Goal: Task Accomplishment & Management: Manage account settings

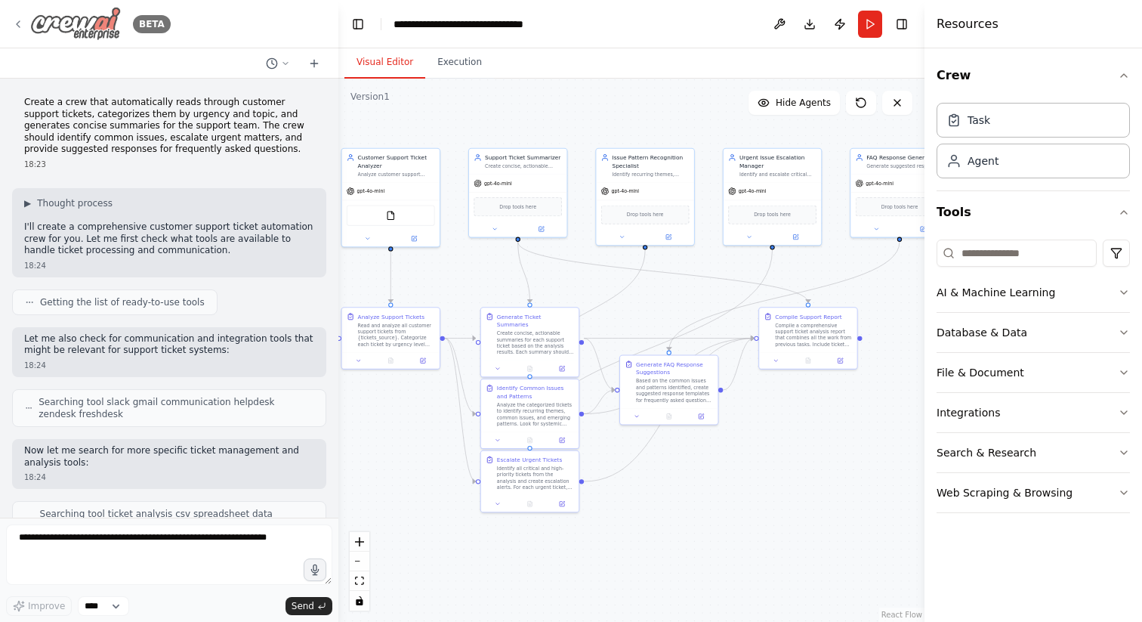
scroll to position [1635, 0]
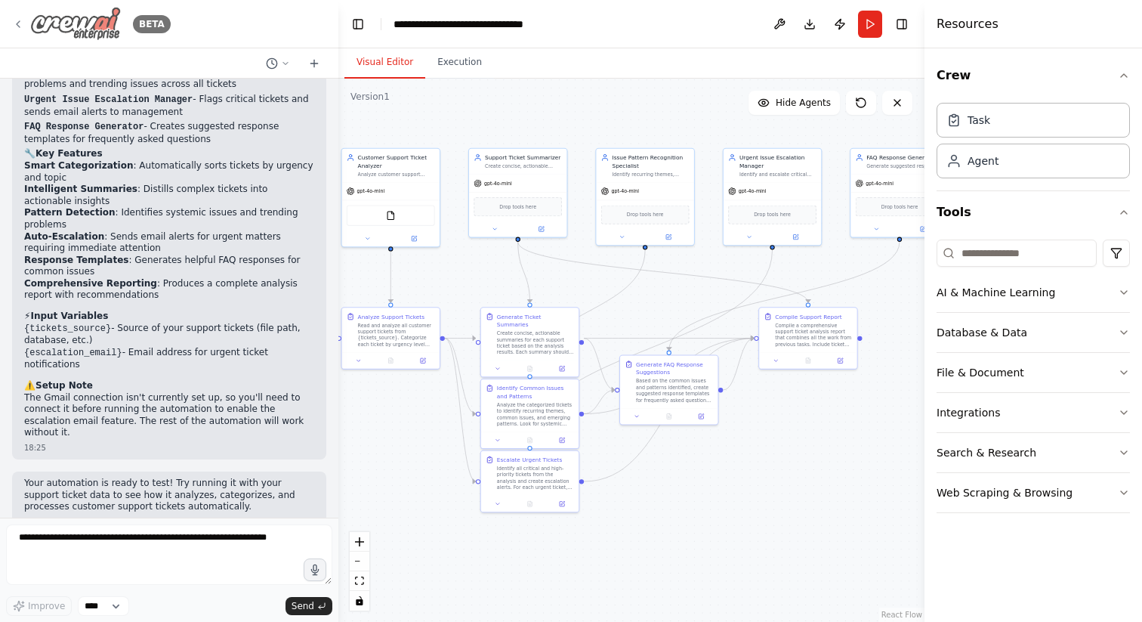
click at [19, 21] on icon at bounding box center [18, 24] width 3 height 6
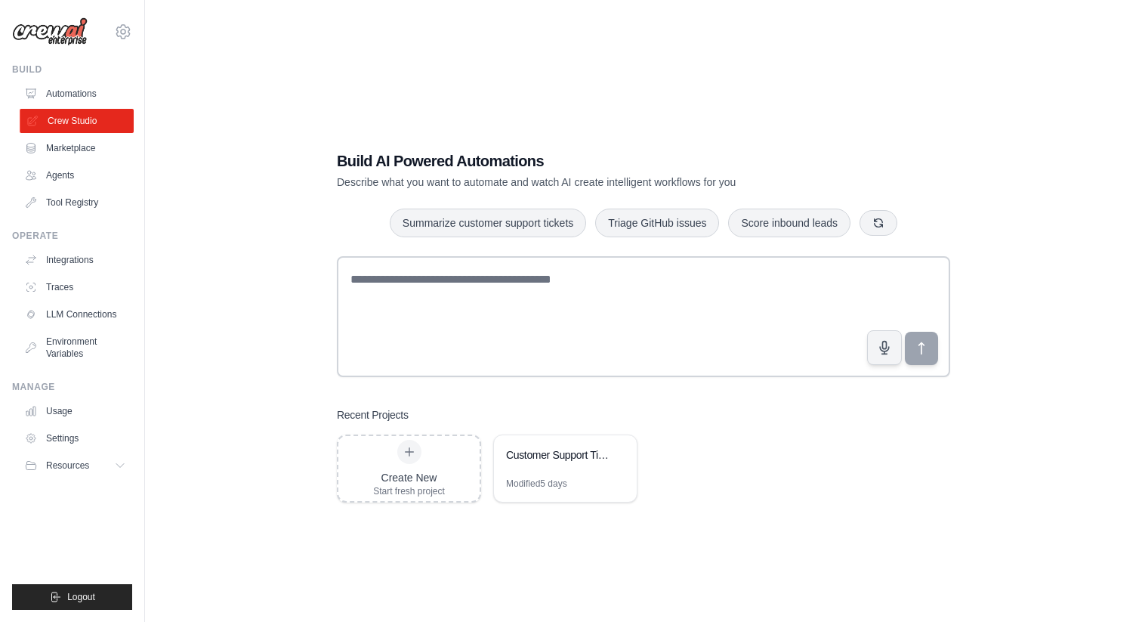
click at [87, 116] on link "Crew Studio" at bounding box center [77, 121] width 114 height 24
click at [92, 96] on link "Automations" at bounding box center [77, 94] width 114 height 24
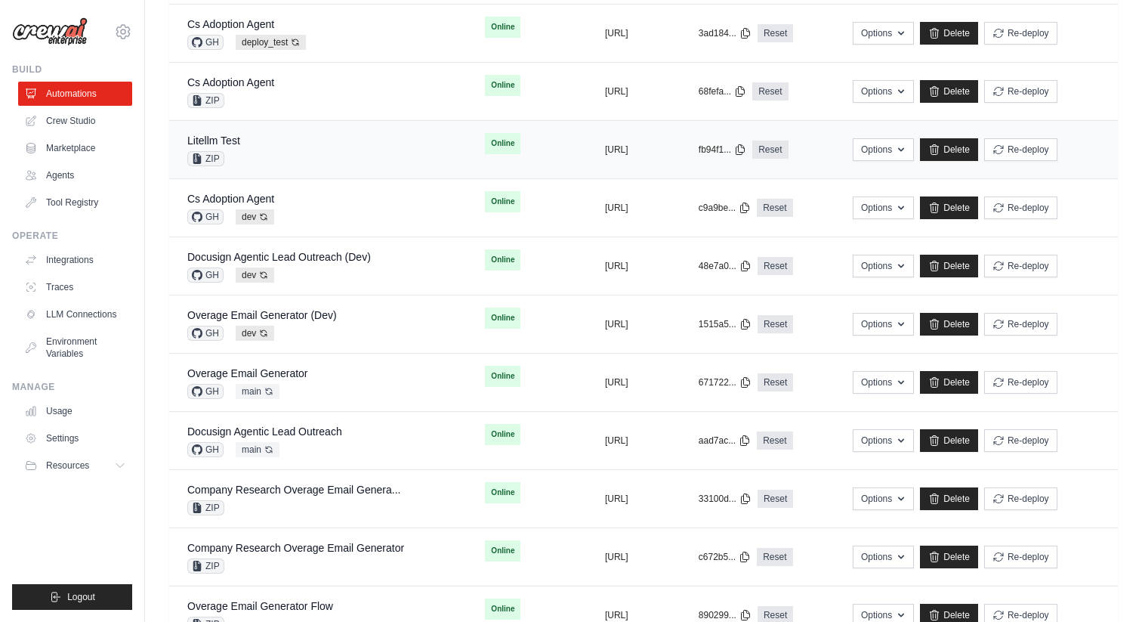
scroll to position [471, 0]
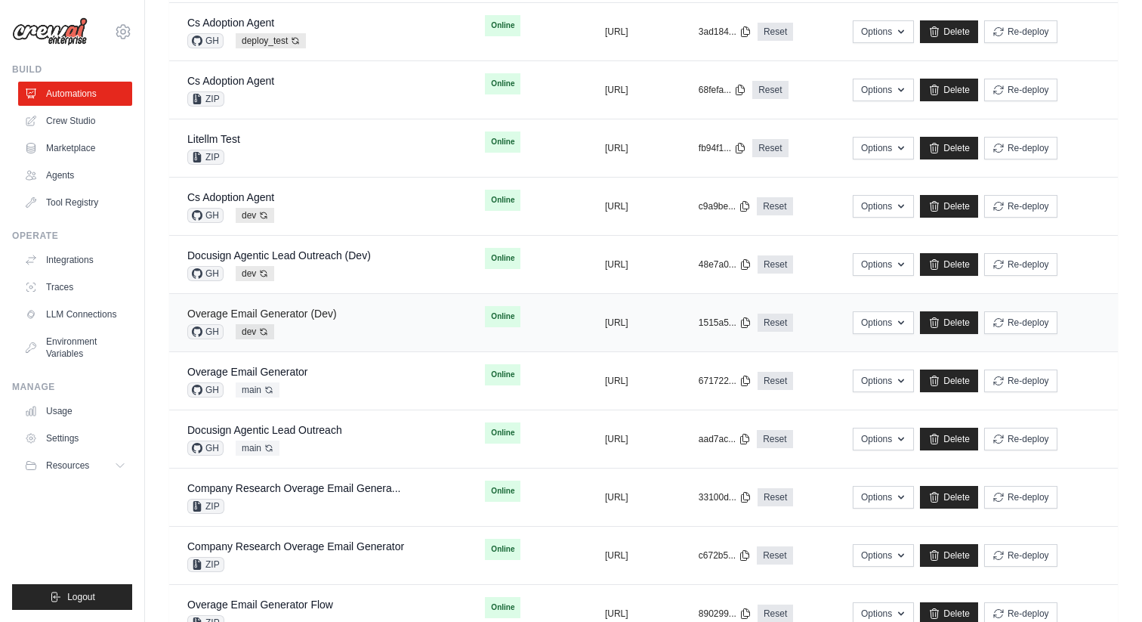
click at [316, 316] on link "Overage Email Generator (Dev)" at bounding box center [262, 313] width 150 height 12
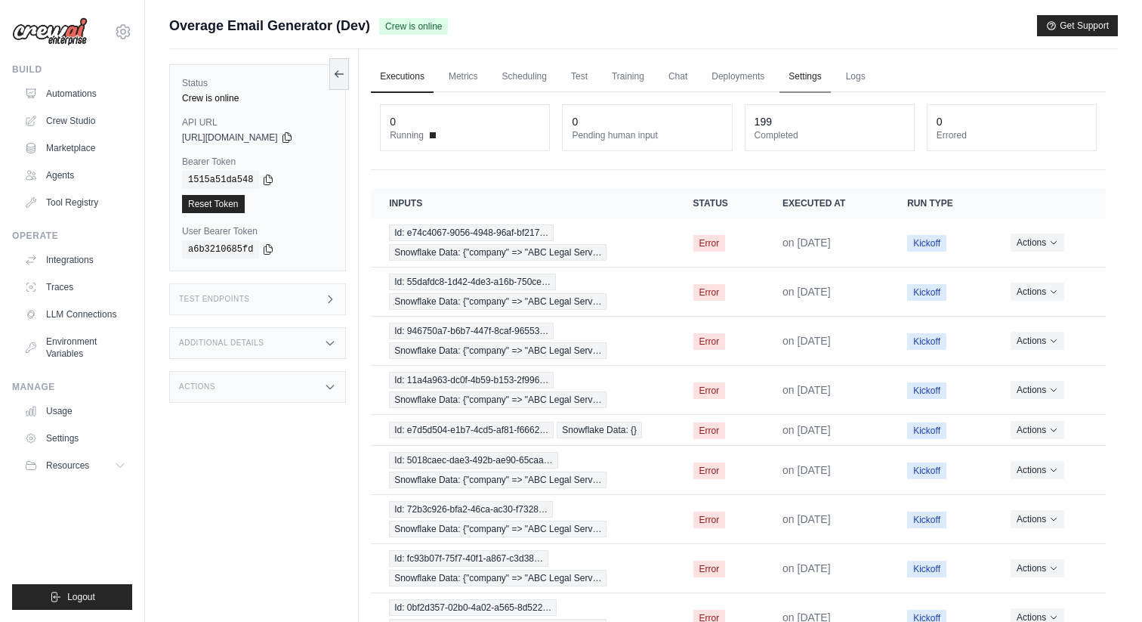
click at [797, 76] on link "Settings" at bounding box center [805, 77] width 51 height 32
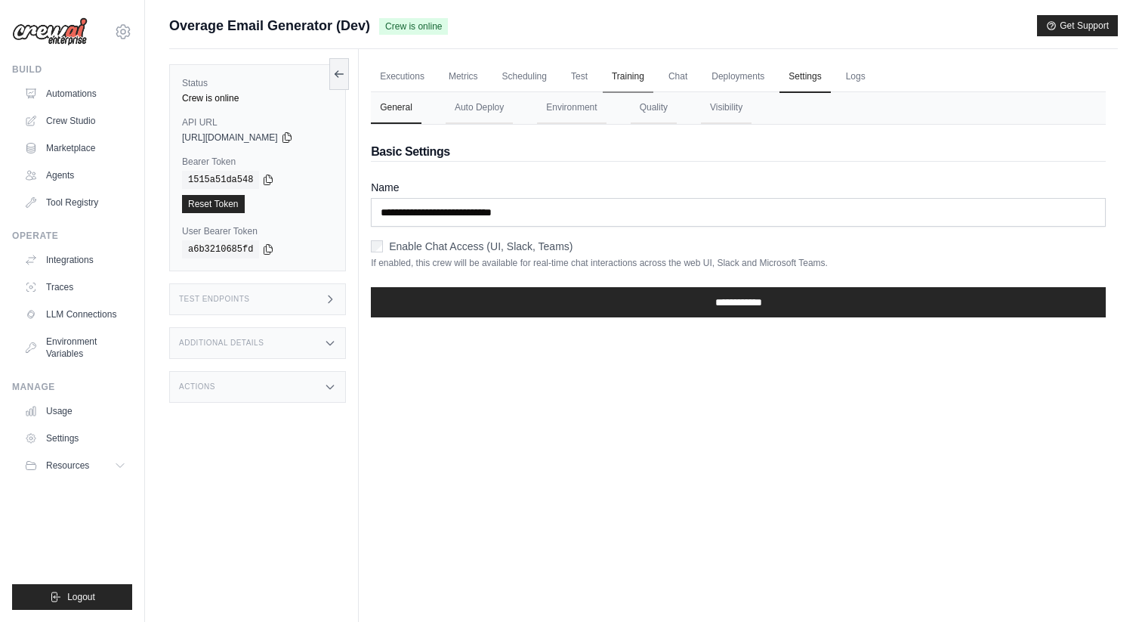
click at [638, 73] on link "Training" at bounding box center [628, 77] width 51 height 32
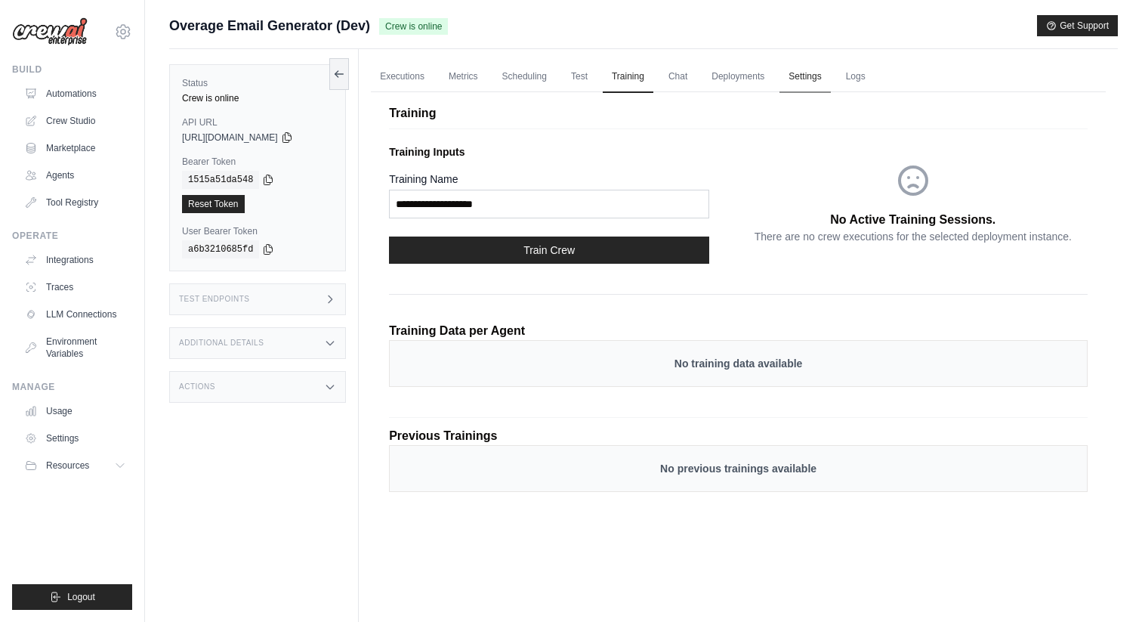
click at [783, 77] on link "Settings" at bounding box center [805, 77] width 51 height 32
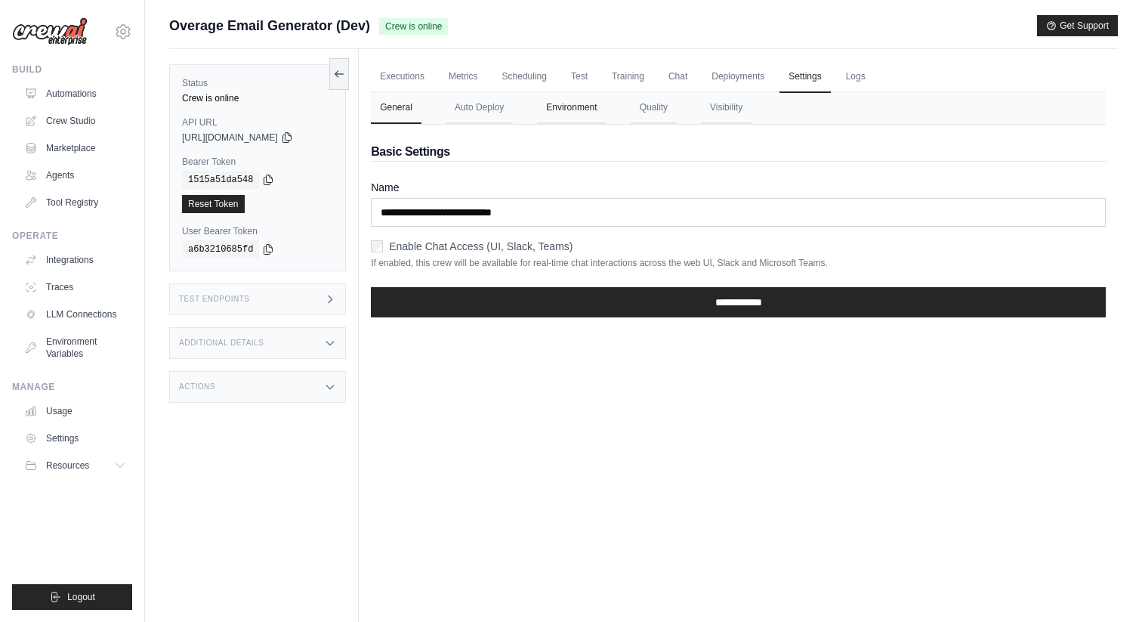
click at [591, 106] on button "Environment" at bounding box center [571, 108] width 69 height 32
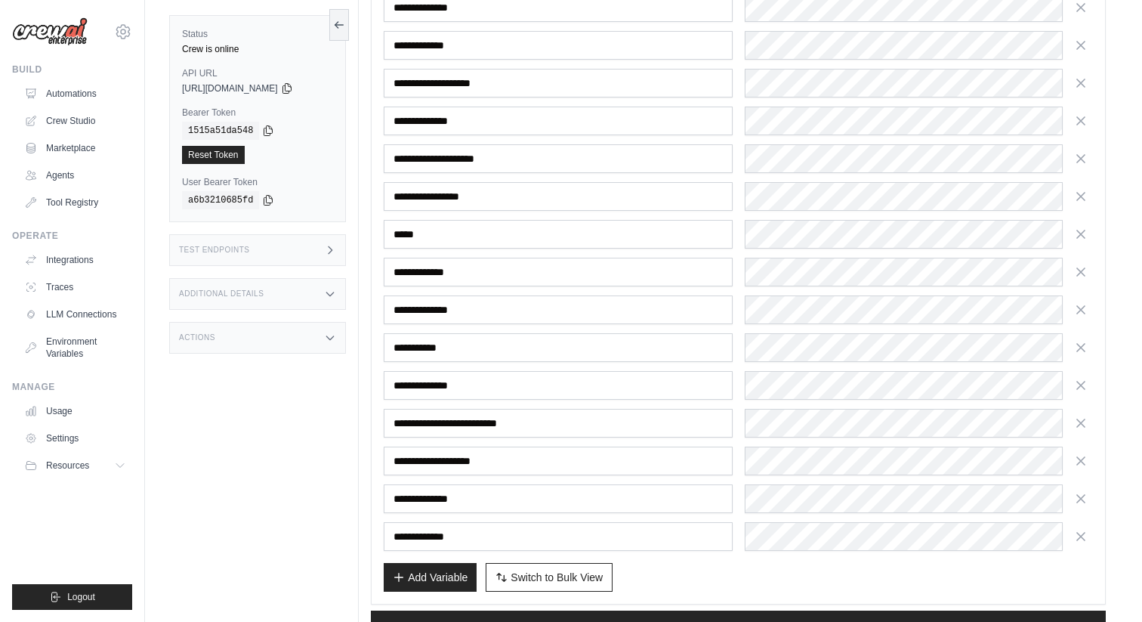
scroll to position [332, 0]
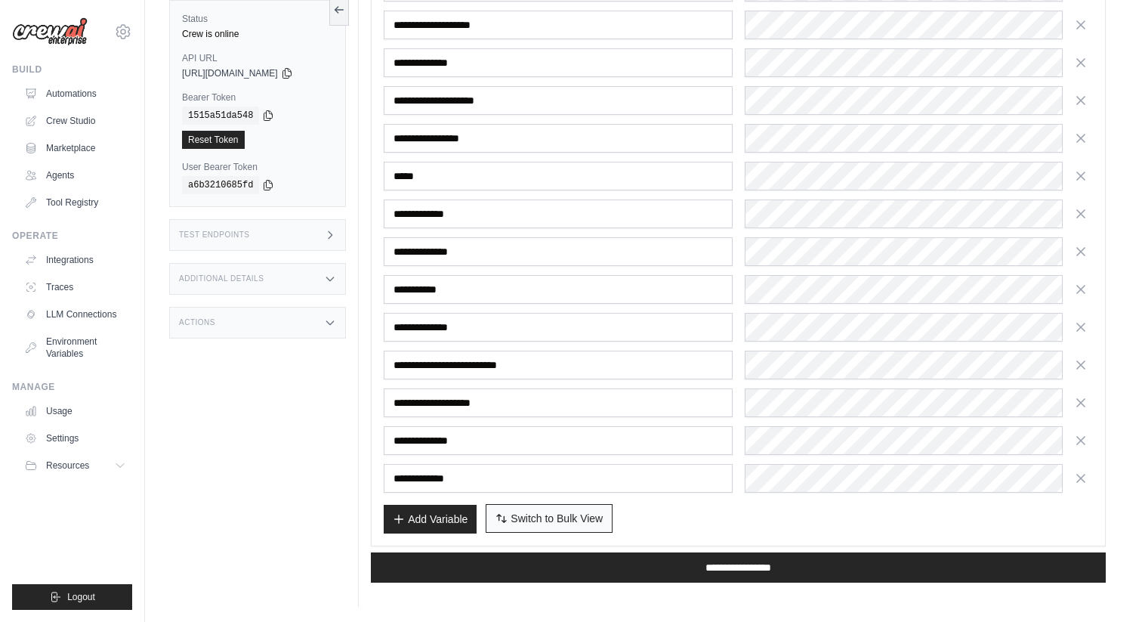
click at [575, 517] on span "Switch to Bulk View" at bounding box center [557, 518] width 92 height 15
type textarea "**********"
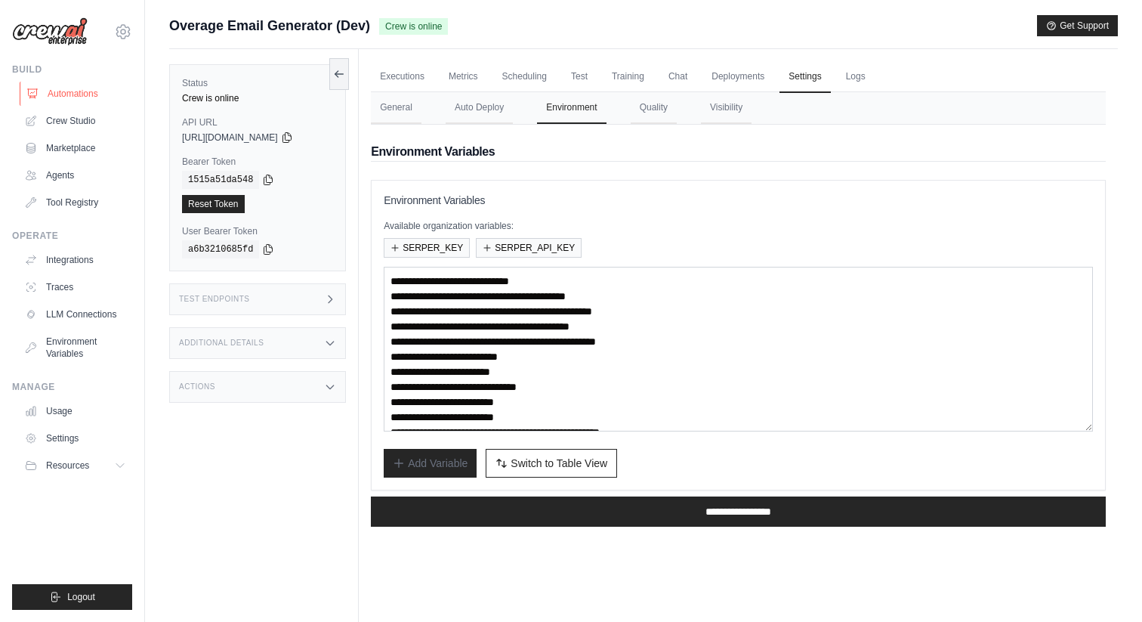
click at [85, 92] on link "Automations" at bounding box center [77, 94] width 114 height 24
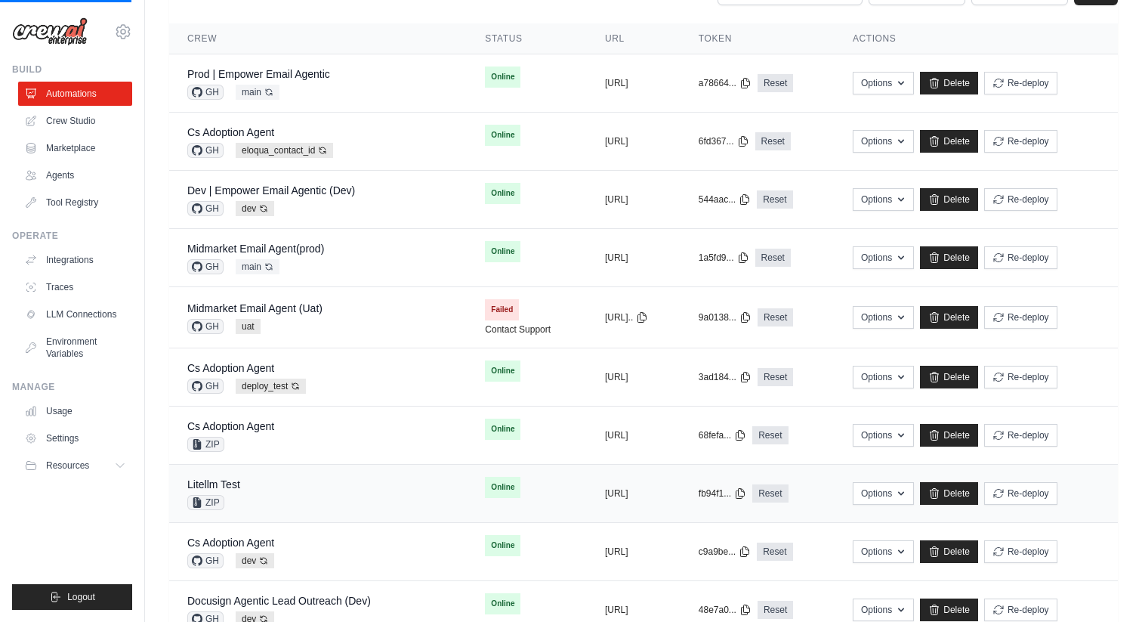
scroll to position [141, 0]
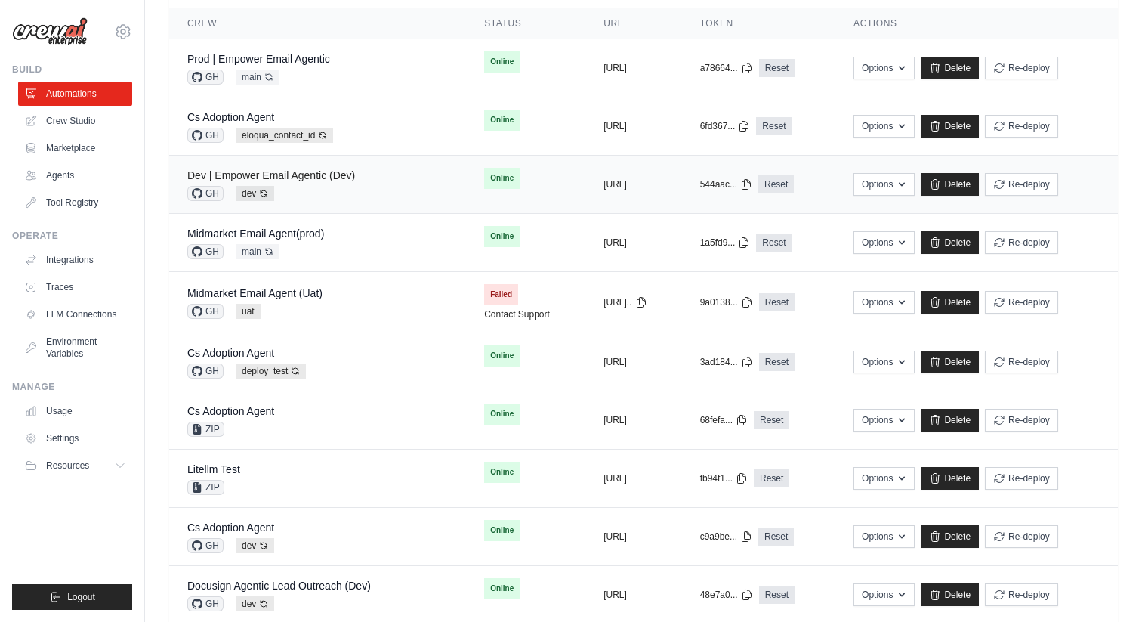
click at [338, 173] on link "Dev | Empower Email Agentic (Dev)" at bounding box center [271, 175] width 168 height 12
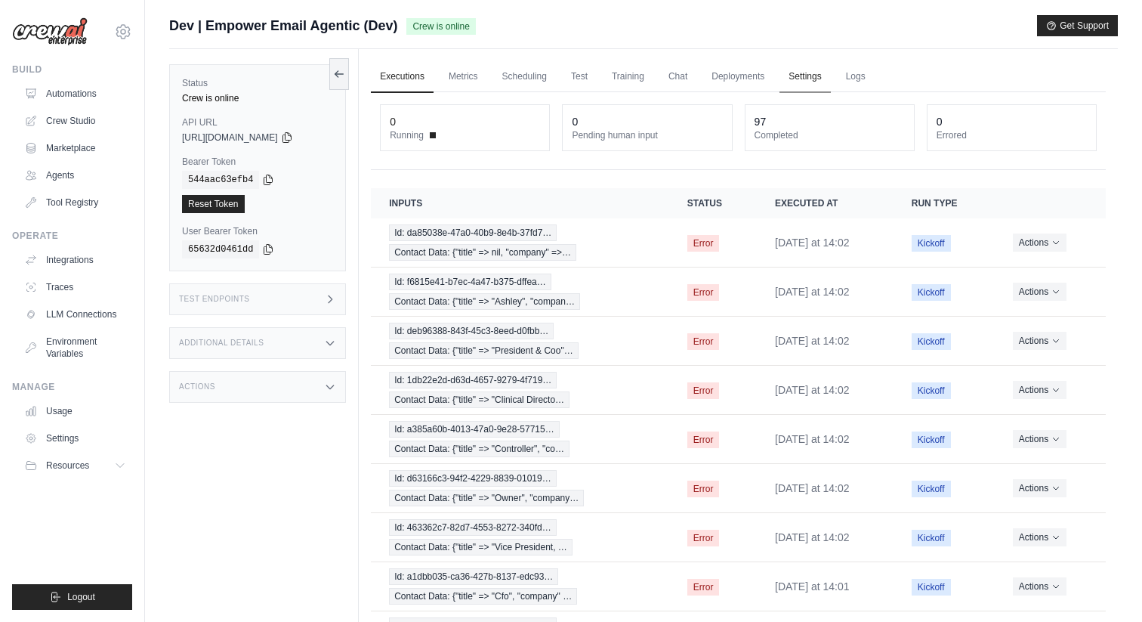
click at [804, 77] on link "Settings" at bounding box center [805, 77] width 51 height 32
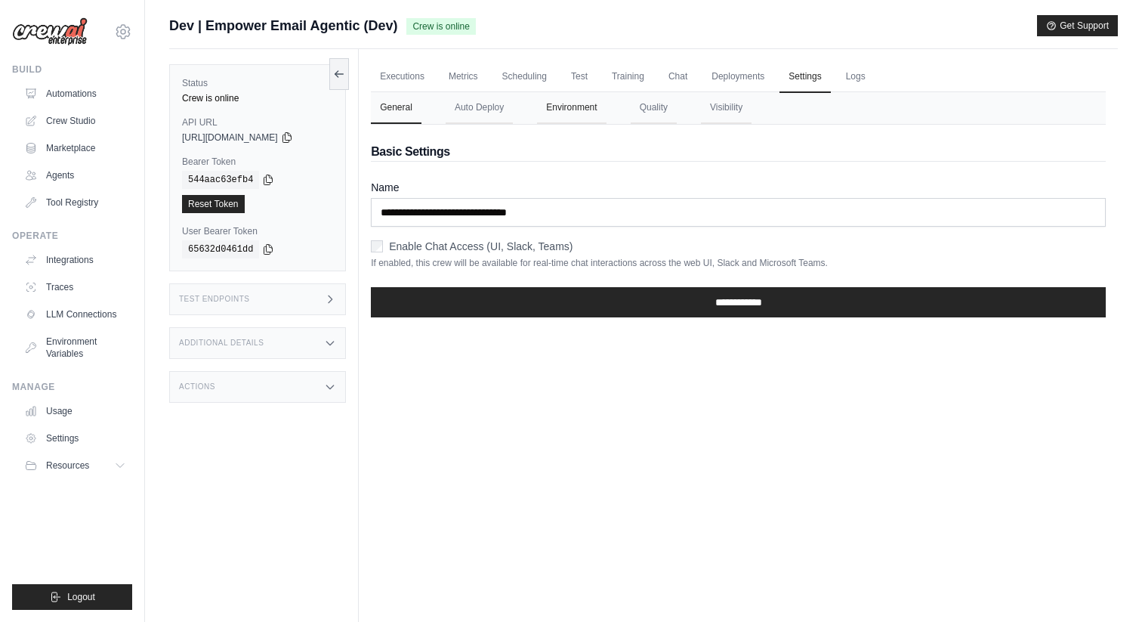
click at [564, 111] on button "Environment" at bounding box center [571, 108] width 69 height 32
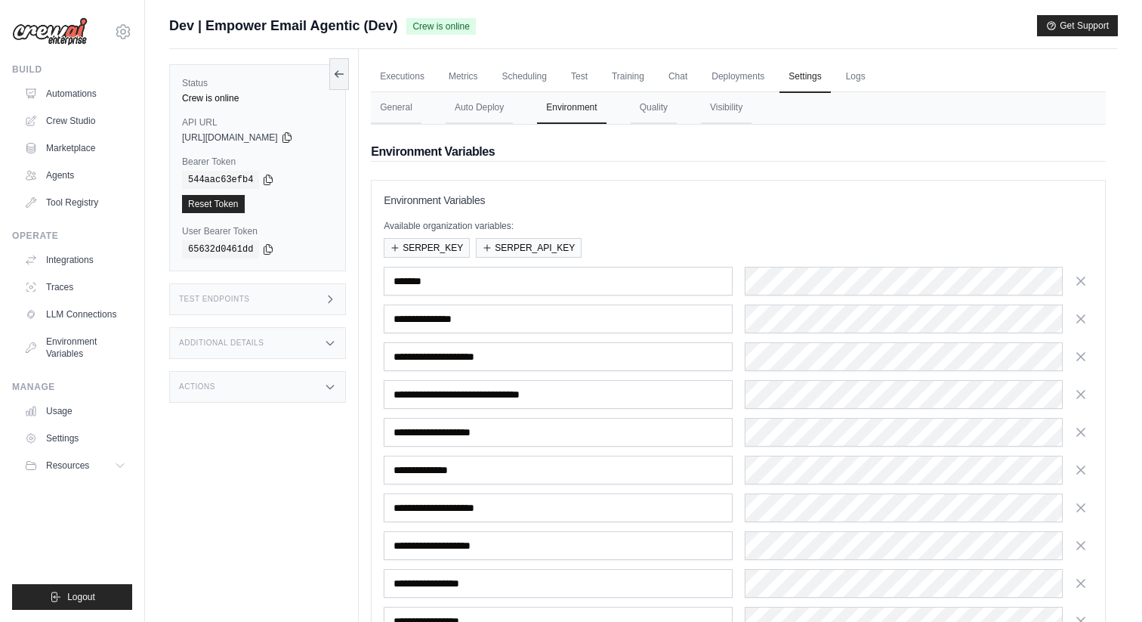
scroll to position [332, 0]
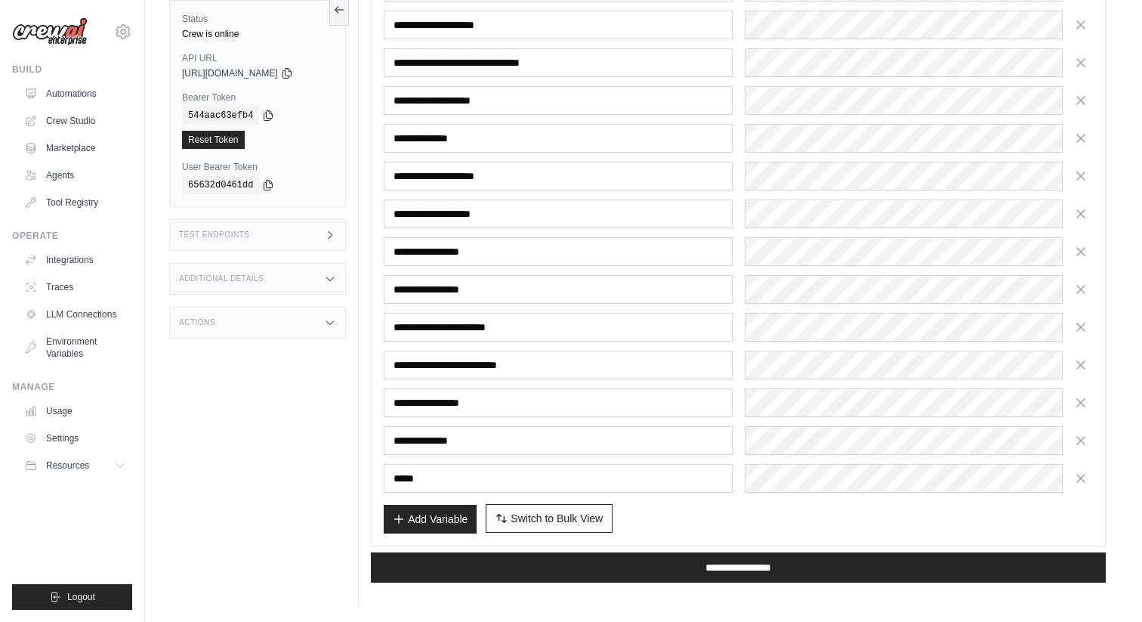
click at [543, 512] on span "Switch to Bulk View" at bounding box center [557, 518] width 92 height 15
type textarea "**********"
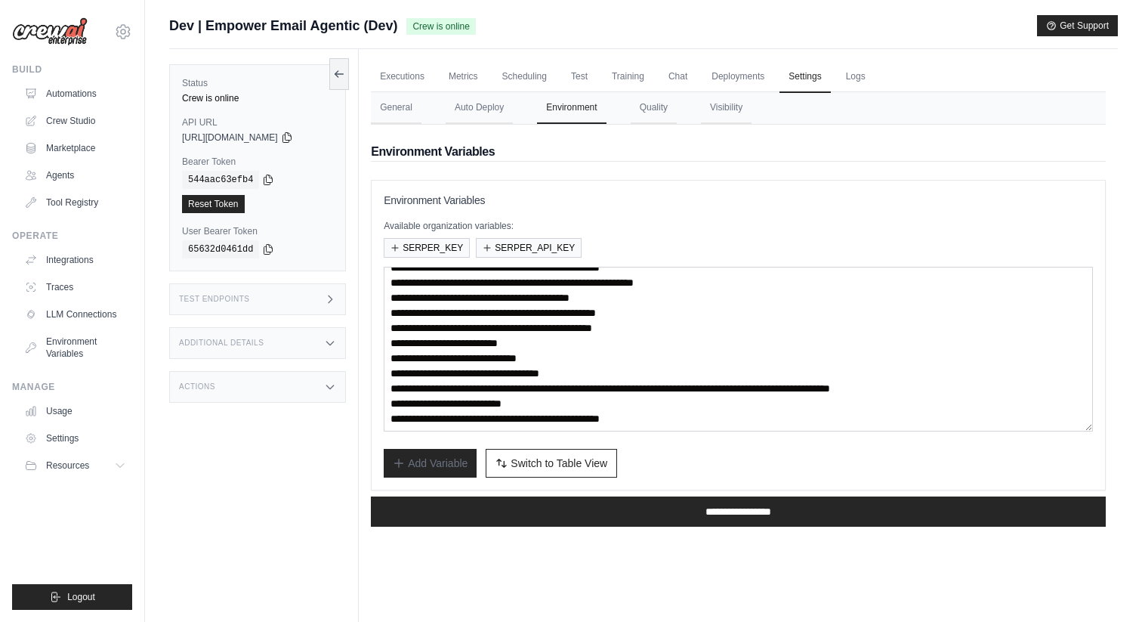
scroll to position [69, 0]
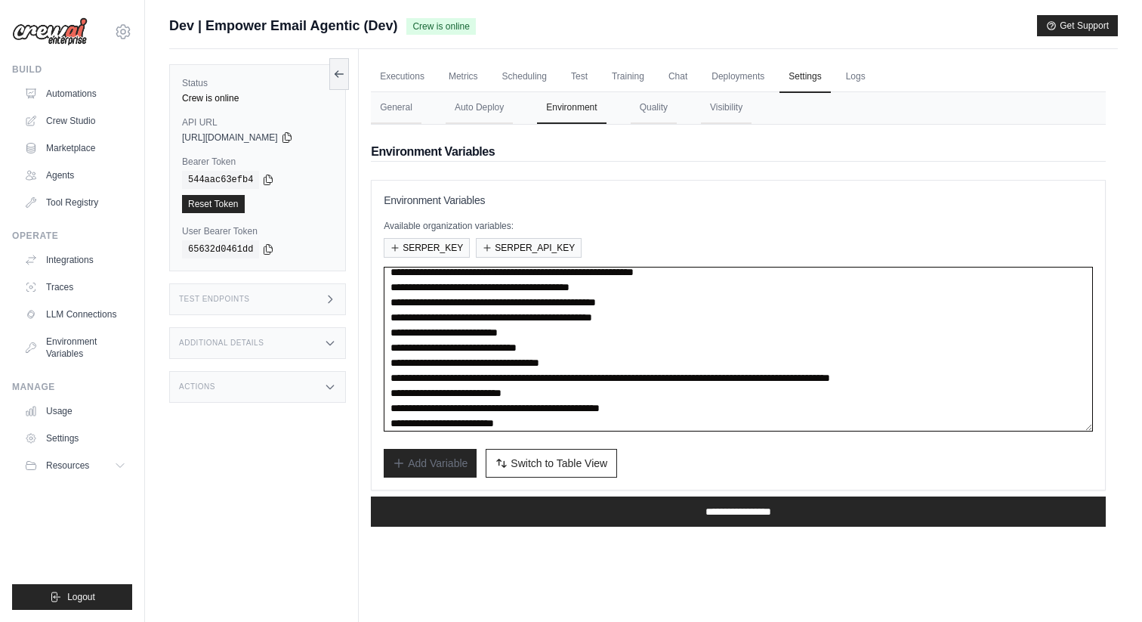
click at [569, 344] on textarea "**********" at bounding box center [738, 349] width 709 height 165
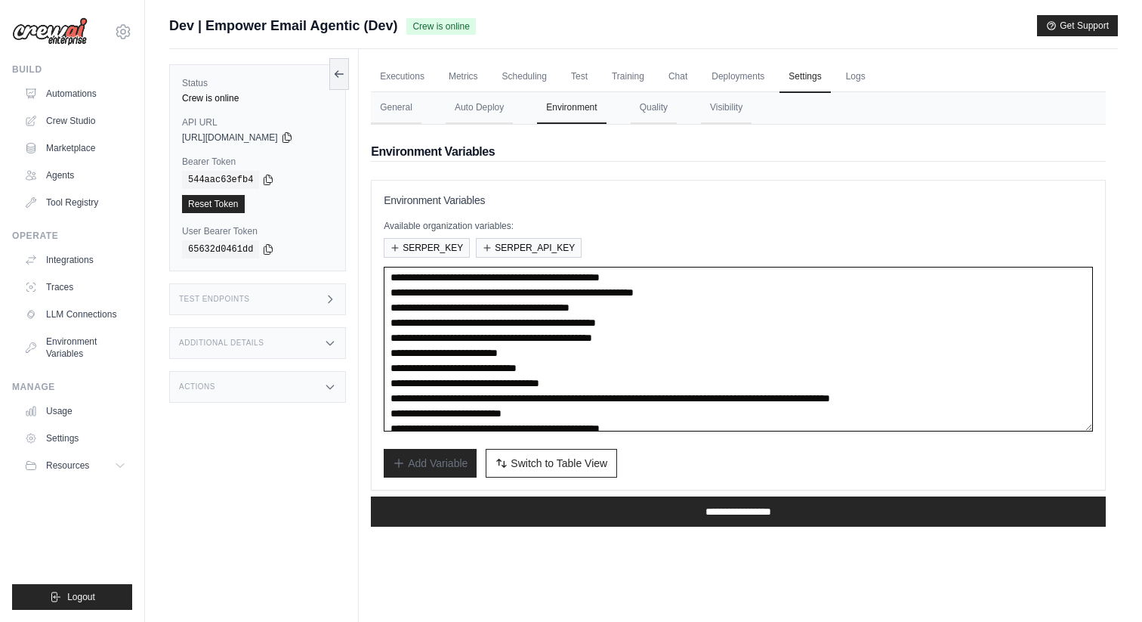
scroll to position [60, 0]
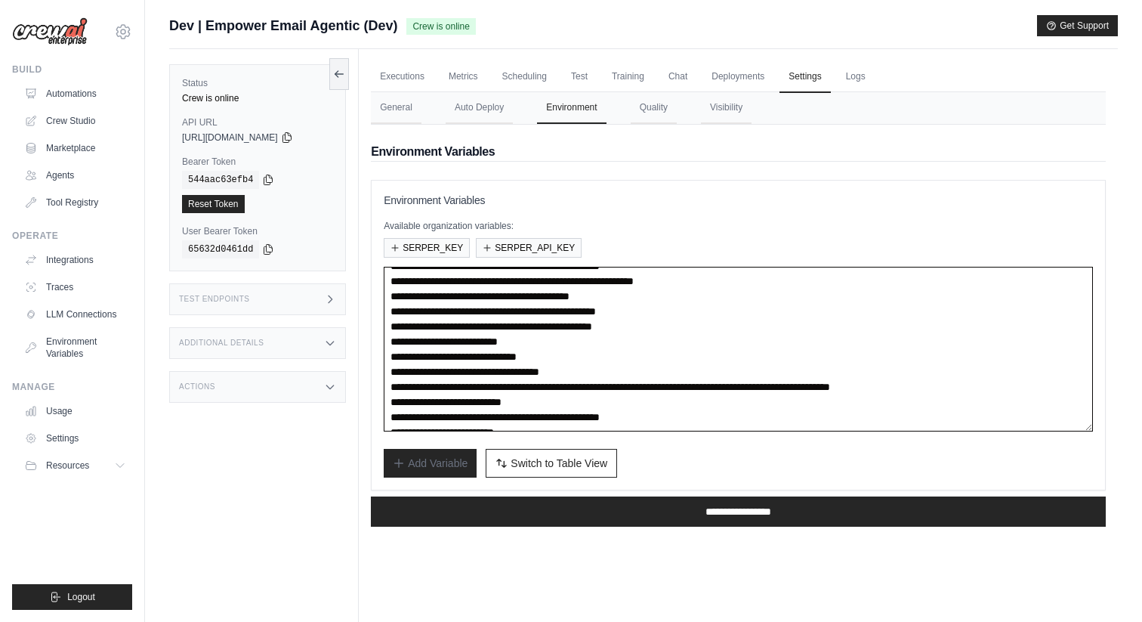
drag, startPoint x: 552, startPoint y: 374, endPoint x: 638, endPoint y: 372, distance: 86.1
click at [639, 372] on textarea "**********" at bounding box center [738, 349] width 709 height 165
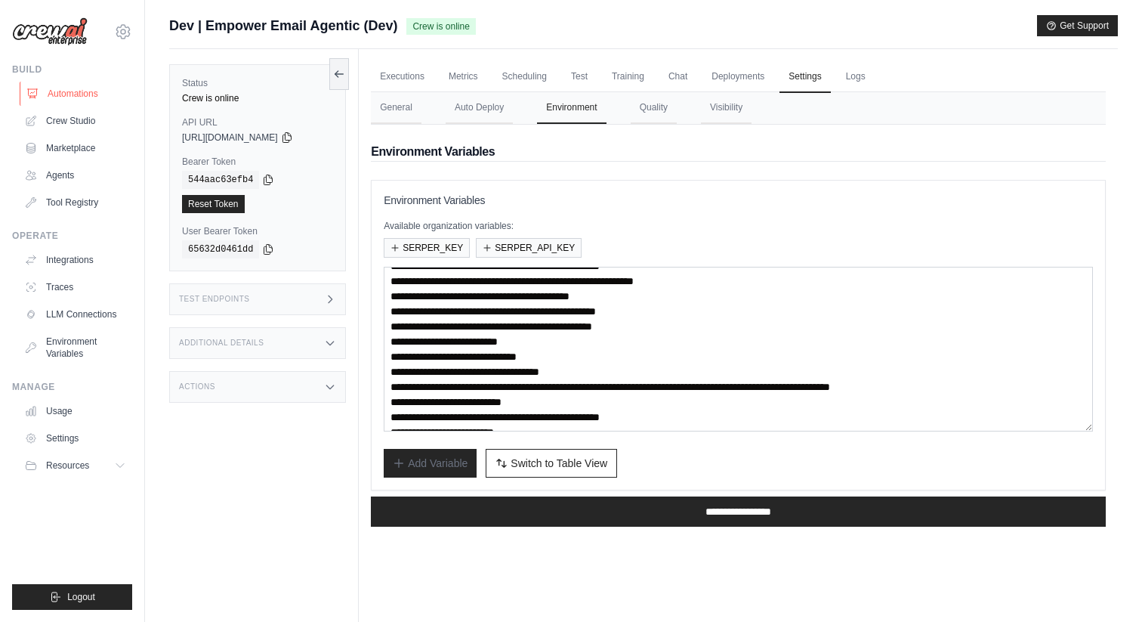
click at [100, 90] on link "Automations" at bounding box center [77, 94] width 114 height 24
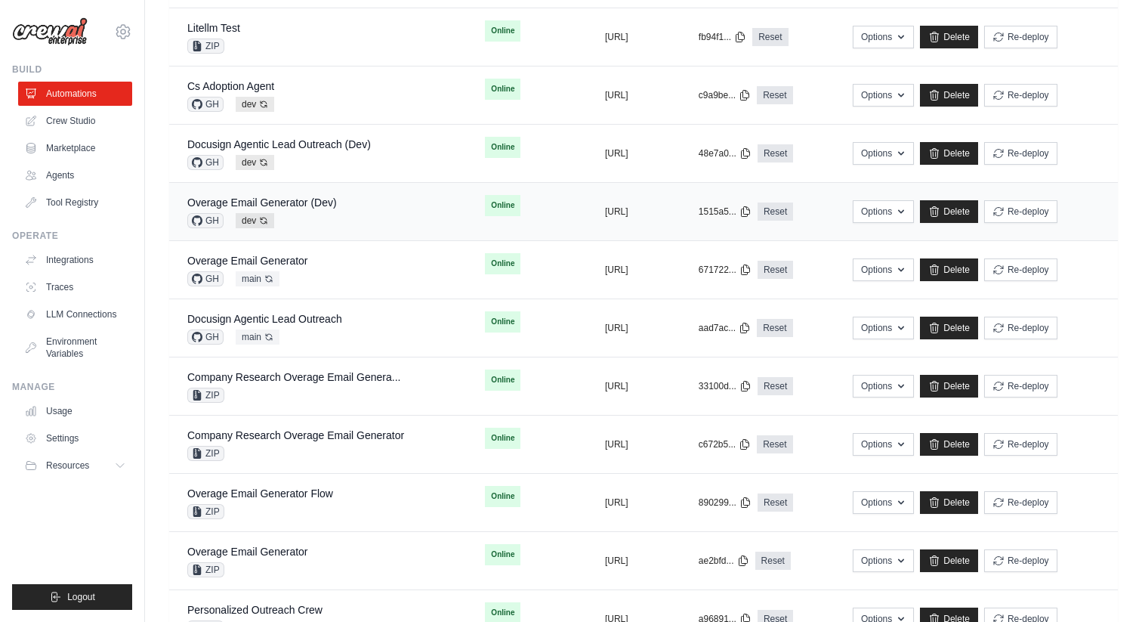
scroll to position [552, 0]
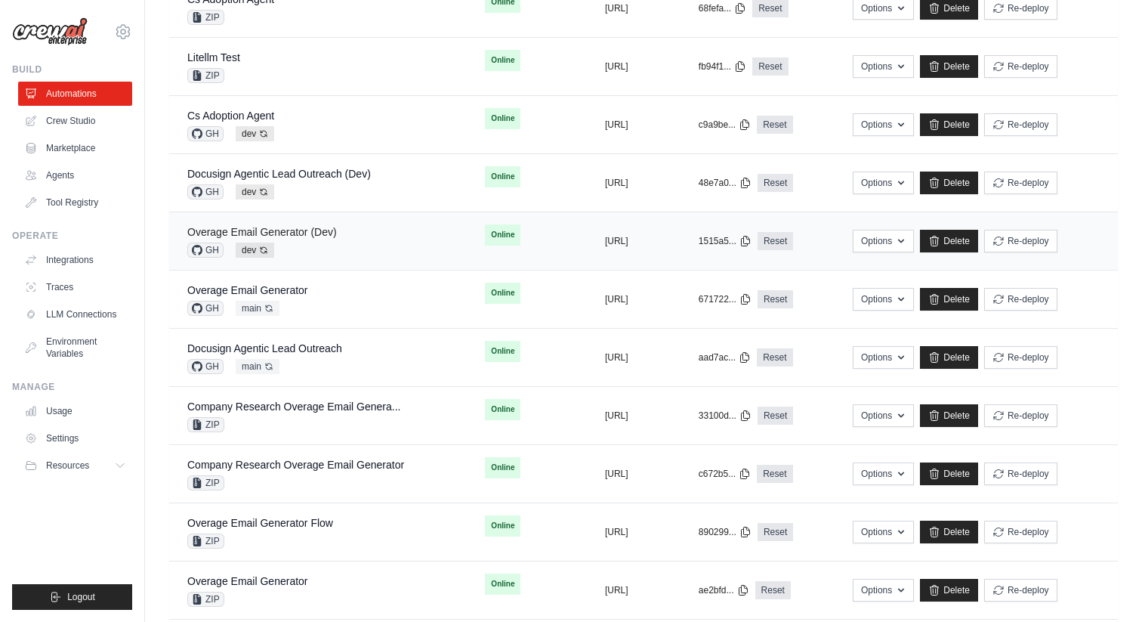
click at [297, 230] on link "Overage Email Generator (Dev)" at bounding box center [262, 232] width 150 height 12
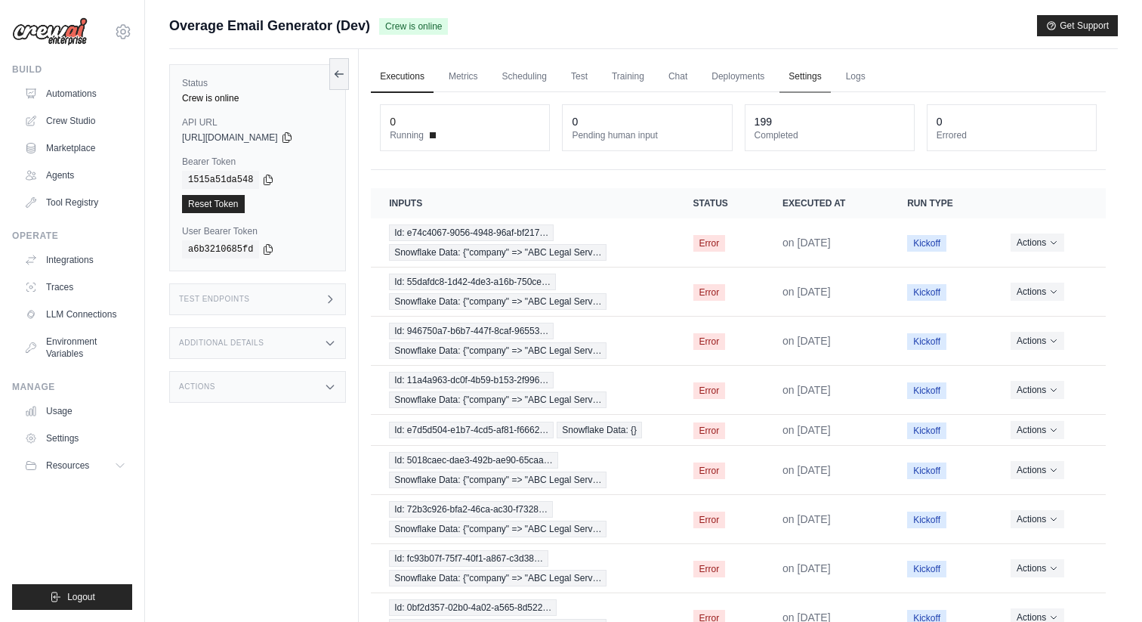
click at [792, 76] on link "Settings" at bounding box center [805, 77] width 51 height 32
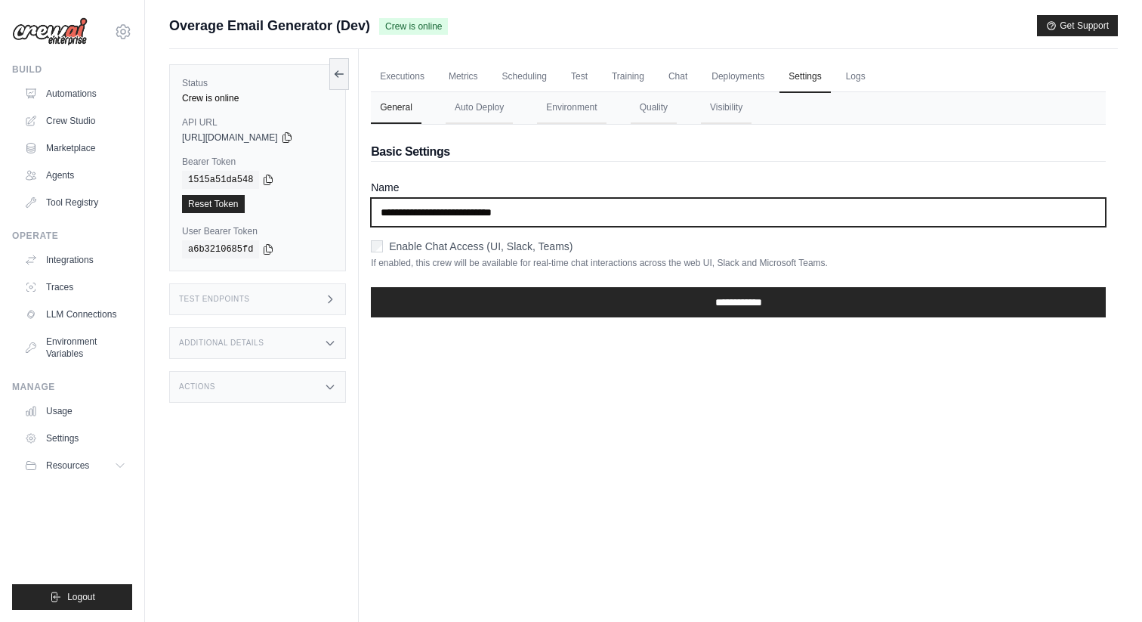
click at [485, 214] on input "**********" at bounding box center [738, 212] width 735 height 29
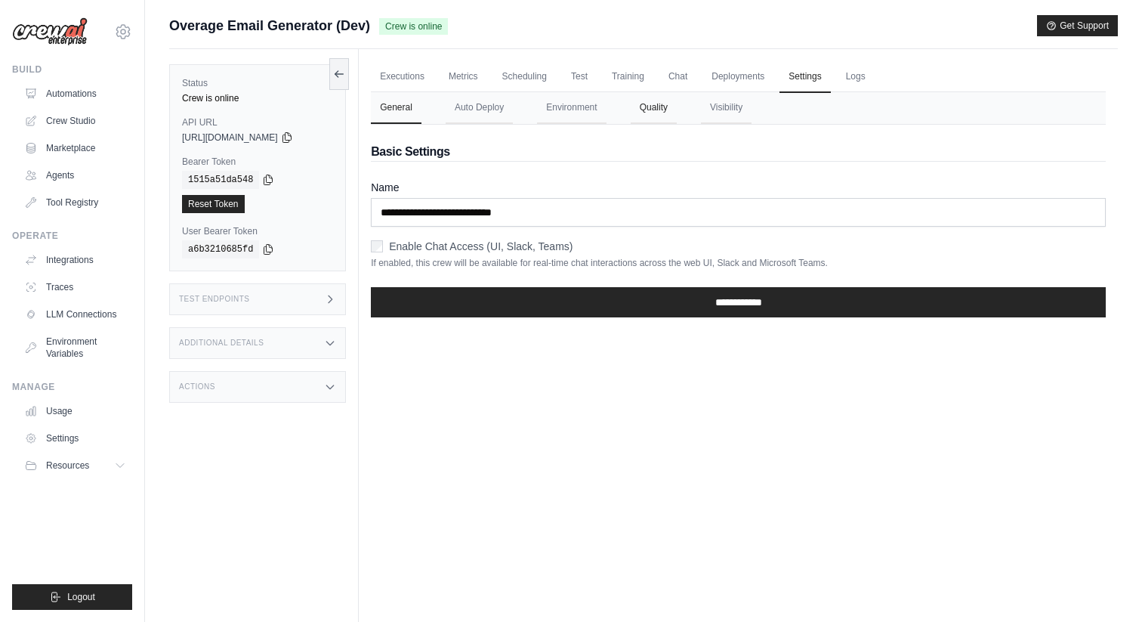
click at [652, 103] on button "Quality" at bounding box center [654, 108] width 46 height 32
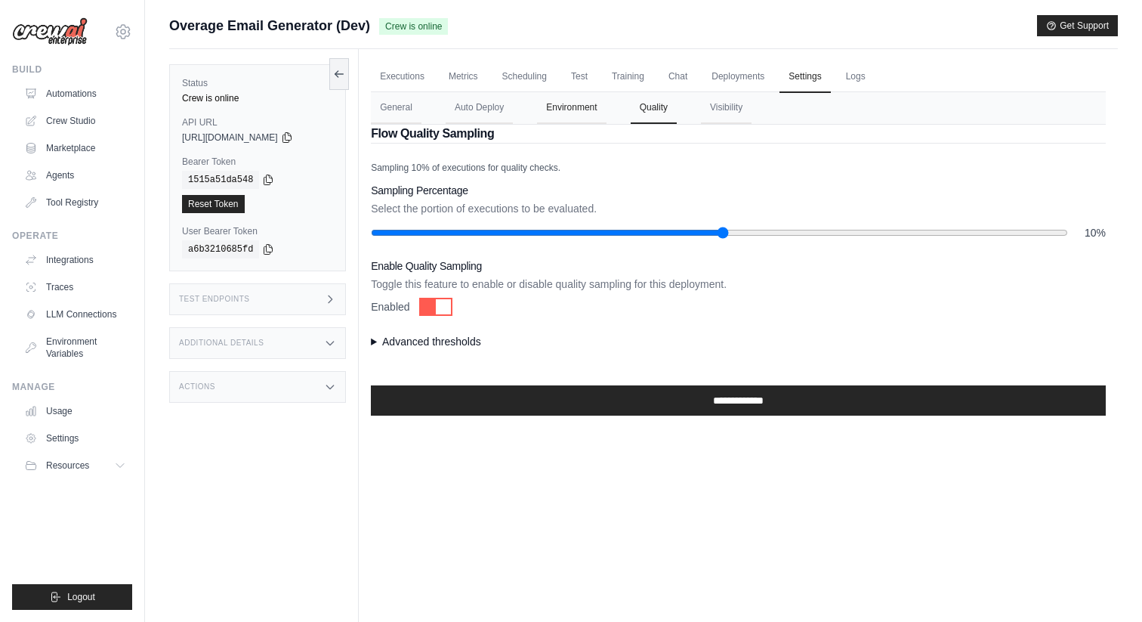
click at [582, 111] on button "Environment" at bounding box center [571, 108] width 69 height 32
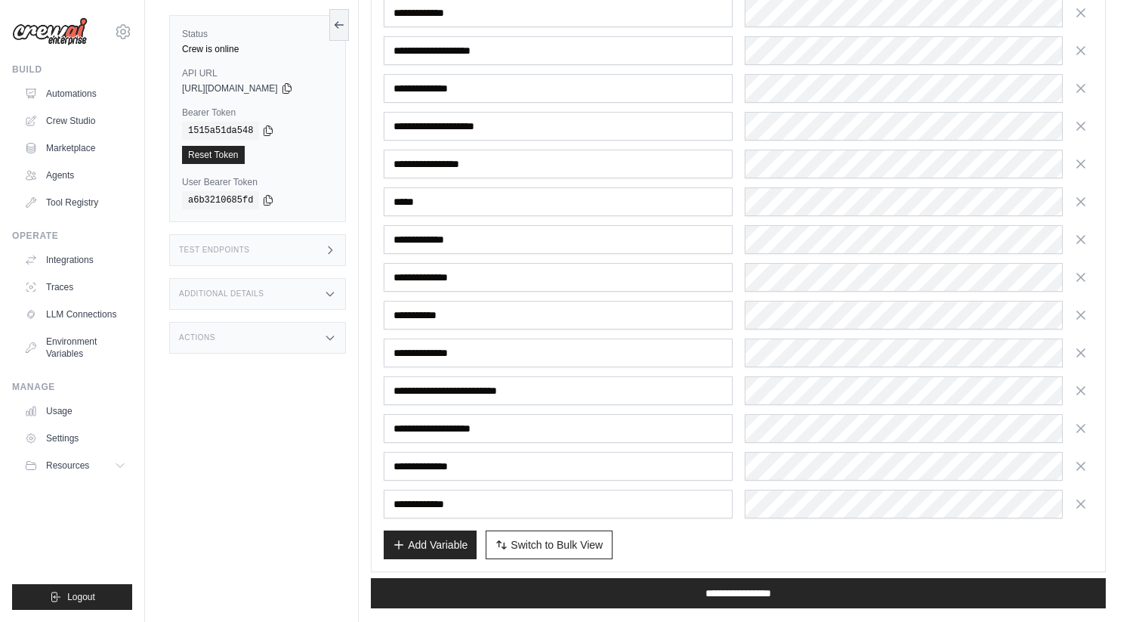
scroll to position [332, 0]
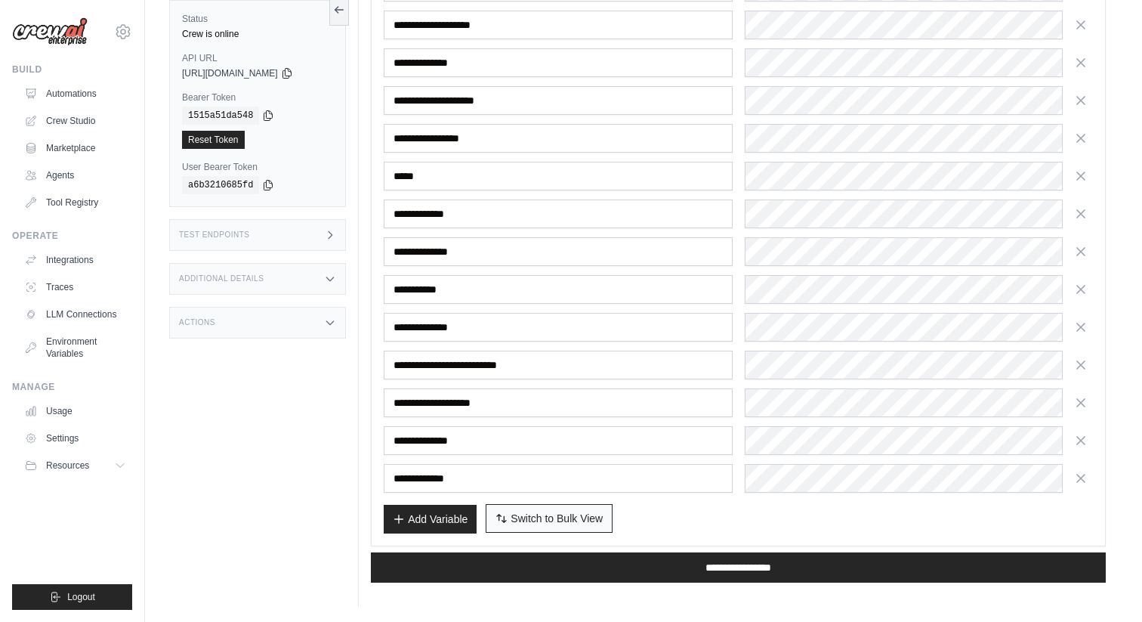
click at [564, 511] on span "Switch to Bulk View" at bounding box center [557, 518] width 92 height 15
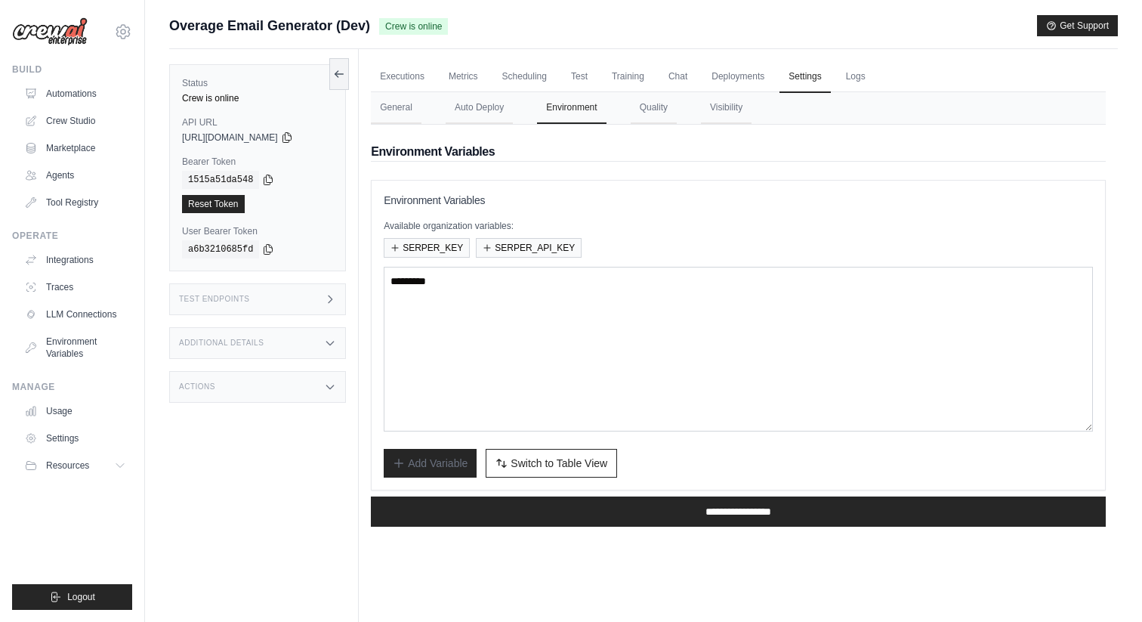
scroll to position [91, 0]
